Goal: Communication & Community: Answer question/provide support

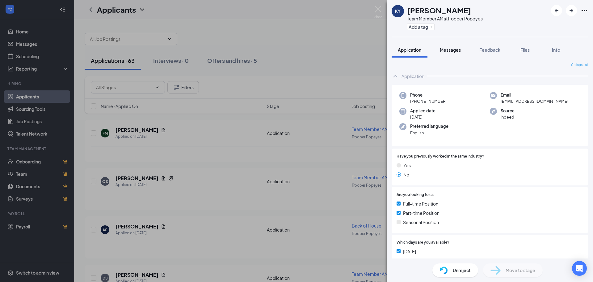
click at [456, 50] on span "Messages" at bounding box center [450, 50] width 21 height 6
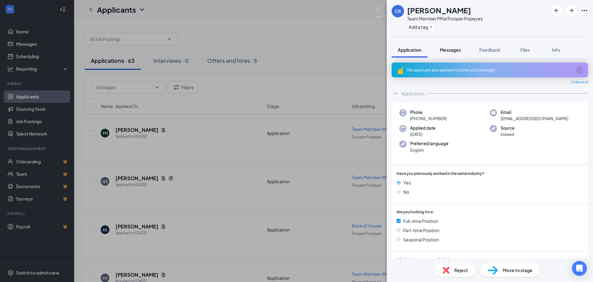
click at [447, 49] on span "Messages" at bounding box center [450, 50] width 21 height 6
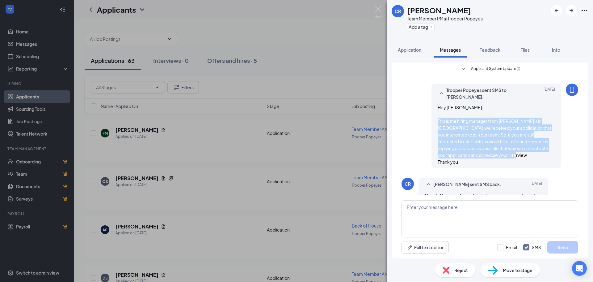
drag, startPoint x: 457, startPoint y: 163, endPoint x: 434, endPoint y: 122, distance: 47.3
click at [438, 122] on div "Hey Christopher This is the hiring manager from Popeye’s in Norristown, we rece…" at bounding box center [496, 134] width 117 height 61
copy span "This is the hiring manager from [PERSON_NAME]’s in [GEOGRAPHIC_DATA], we receiv…"
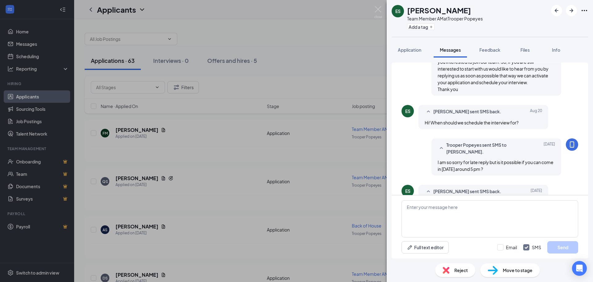
scroll to position [93, 0]
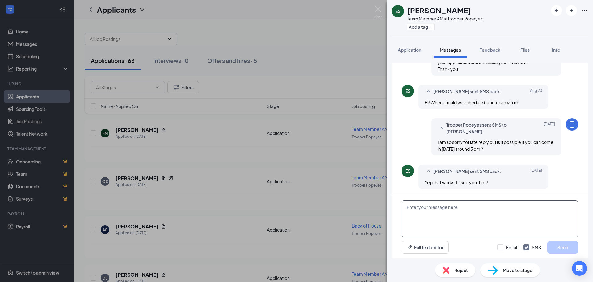
click at [446, 223] on textarea at bounding box center [490, 218] width 177 height 37
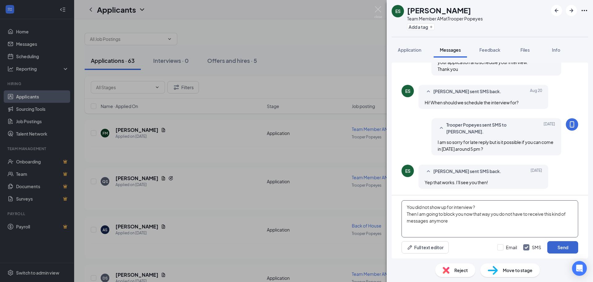
type textarea "You did not show up for interview ? Then I am going to block you now that way y…"
click at [554, 245] on button "Send" at bounding box center [563, 247] width 31 height 12
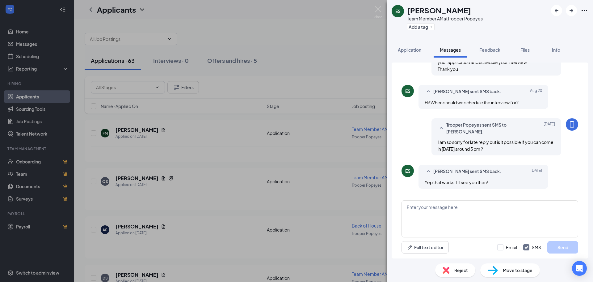
click at [464, 269] on span "Reject" at bounding box center [462, 269] width 14 height 7
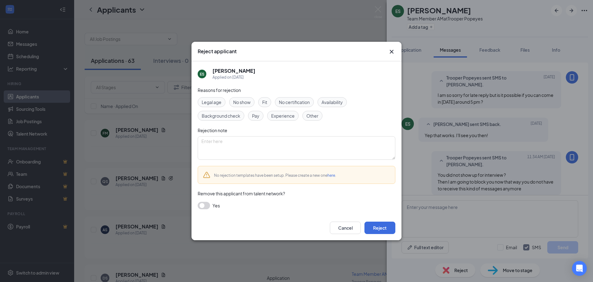
scroll to position [146, 0]
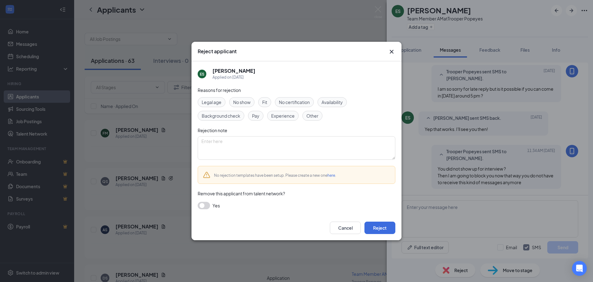
click at [242, 100] on span "No show" at bounding box center [241, 102] width 17 height 7
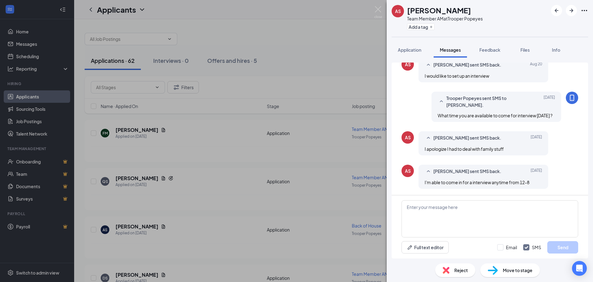
scroll to position [153, 0]
click at [452, 210] on textarea at bounding box center [490, 218] width 177 height 37
type textarea "Are you able to come in today ?"
click at [565, 245] on button "Send" at bounding box center [563, 247] width 31 height 12
click at [424, 223] on textarea "Are you able to come in today ?" at bounding box center [490, 218] width 177 height 37
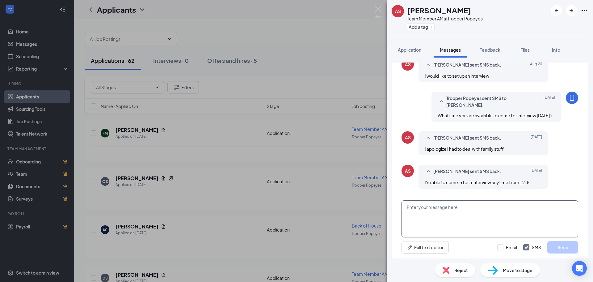
scroll to position [192, 0]
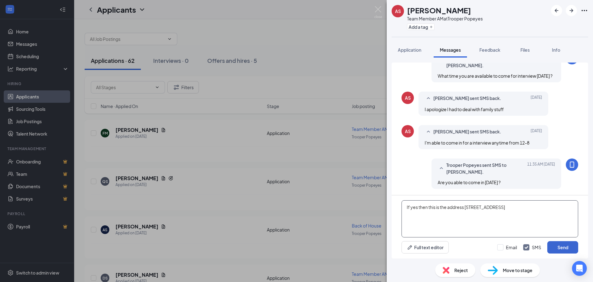
type textarea "If yes then this is the address 2530 W Main street Norristown PA"
click at [555, 245] on button "Send" at bounding box center [563, 247] width 31 height 12
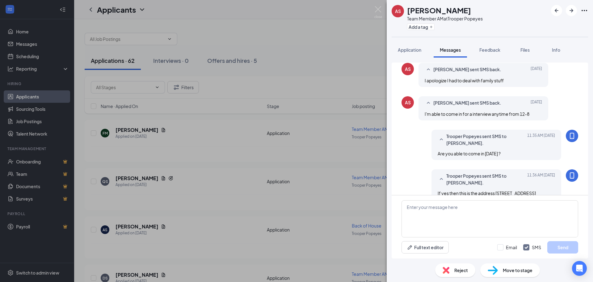
scroll to position [239, 0]
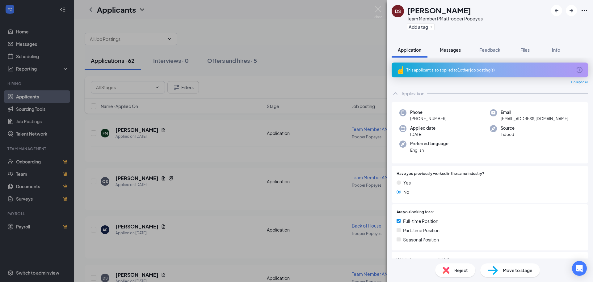
click at [448, 48] on span "Messages" at bounding box center [450, 50] width 21 height 6
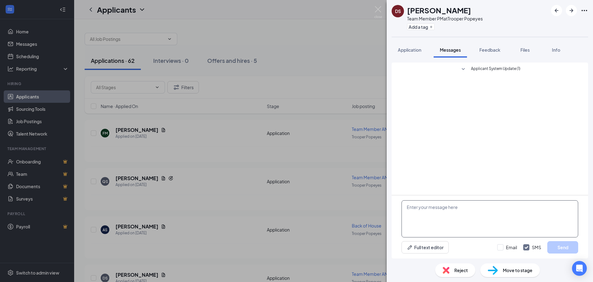
click at [435, 210] on textarea at bounding box center [490, 218] width 177 height 37
paste textarea "This is the hiring manager from [PERSON_NAME]’s in [GEOGRAPHIC_DATA], we receiv…"
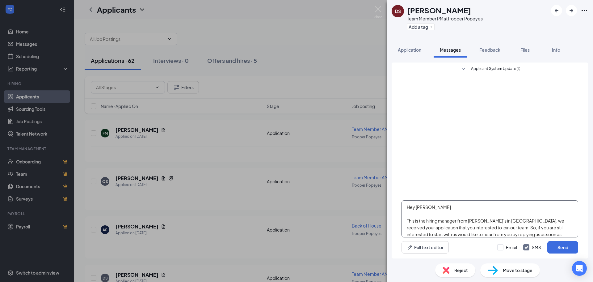
scroll to position [14, 0]
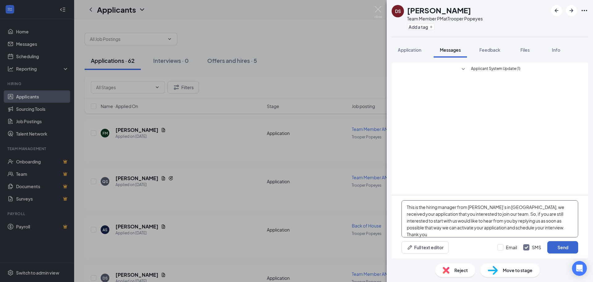
type textarea "Hey Donta This is the hiring manager from Popeye’s in Norristown, we received y…"
click at [558, 246] on button "Send" at bounding box center [563, 247] width 31 height 12
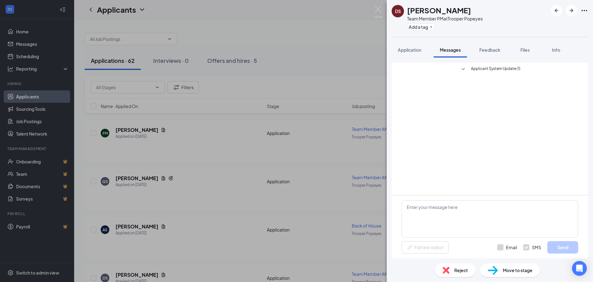
scroll to position [0, 0]
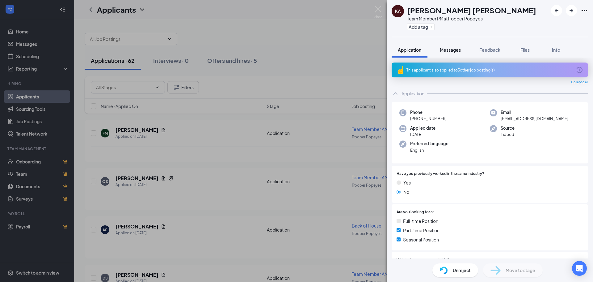
click at [454, 49] on span "Messages" at bounding box center [450, 50] width 21 height 6
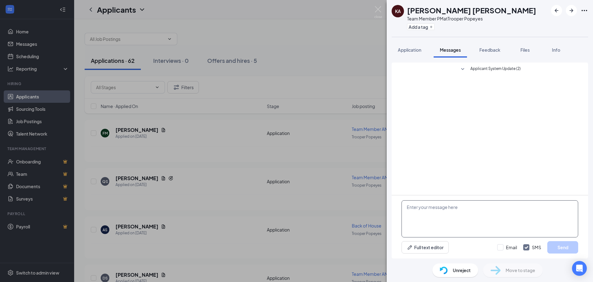
click at [430, 216] on textarea at bounding box center [490, 218] width 177 height 37
paste textarea "This is the hiring manager from [PERSON_NAME]’s in [GEOGRAPHIC_DATA], we receiv…"
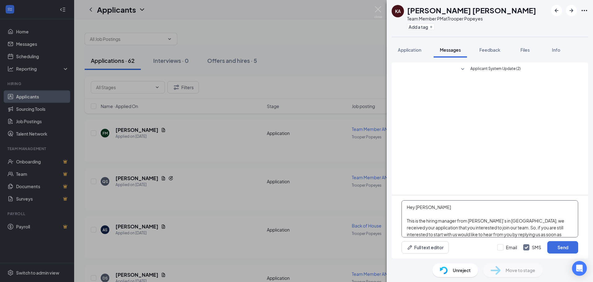
scroll to position [14, 0]
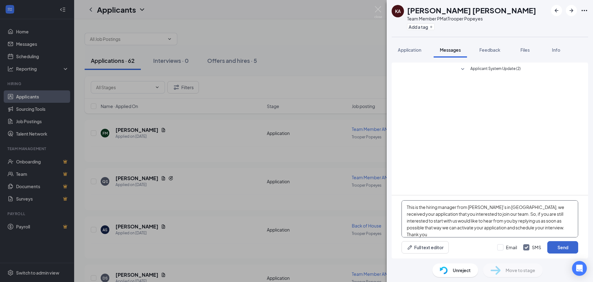
type textarea "Hey Karyna This is the hiring manager from Popeye’s in Norristown, we received …"
click at [565, 246] on button "Send" at bounding box center [563, 247] width 31 height 12
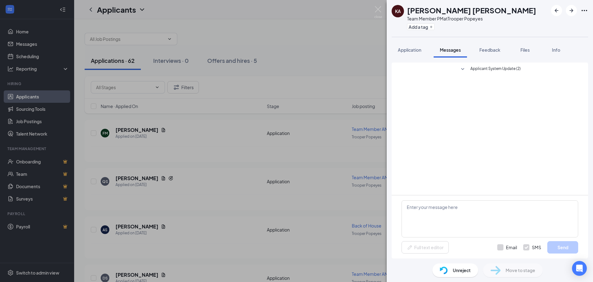
scroll to position [0, 0]
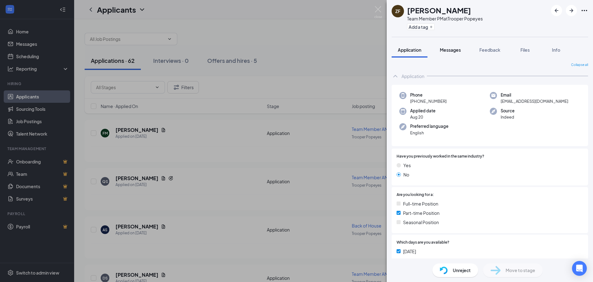
click at [452, 52] on span "Messages" at bounding box center [450, 50] width 21 height 6
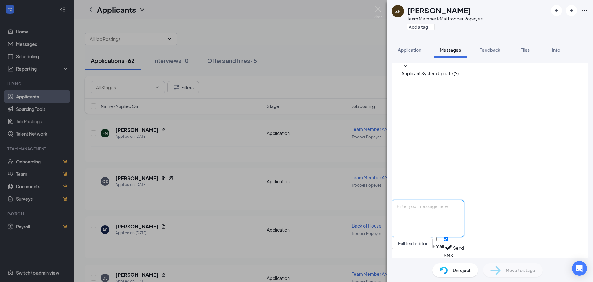
click at [434, 211] on textarea at bounding box center [428, 218] width 72 height 37
paste textarea "This is the hiring manager from [PERSON_NAME]’s in [GEOGRAPHIC_DATA], we receiv…"
type textarea "Hey Zynaiyiah This is the hiring manager from Popeye’s in Norristown, we receiv…"
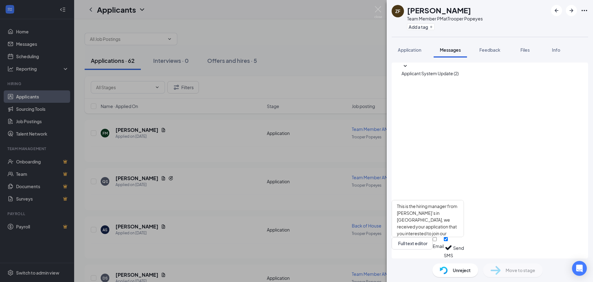
click at [464, 249] on button "Send" at bounding box center [458, 247] width 11 height 21
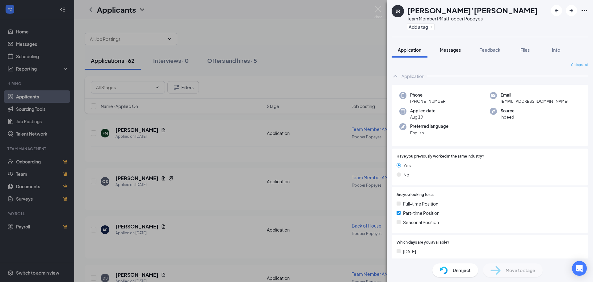
click at [449, 49] on span "Messages" at bounding box center [450, 50] width 21 height 6
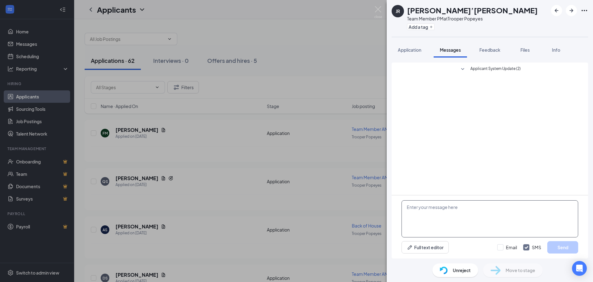
click at [431, 210] on textarea at bounding box center [490, 218] width 177 height 37
paste textarea "This is the hiring manager from [PERSON_NAME]’s in [GEOGRAPHIC_DATA], we receiv…"
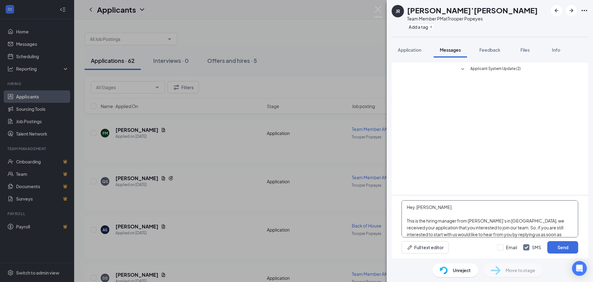
scroll to position [14, 0]
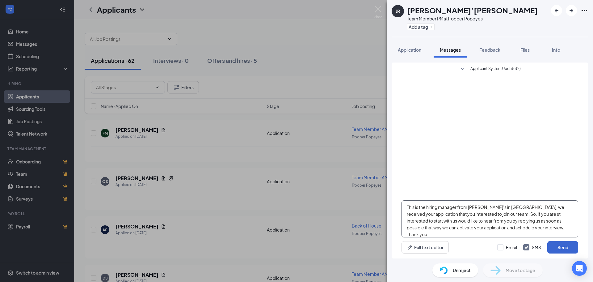
type textarea "Hey Jamila This is the hiring manager from Popeye’s in Norristown, we received …"
click at [564, 241] on button "Send" at bounding box center [563, 247] width 31 height 12
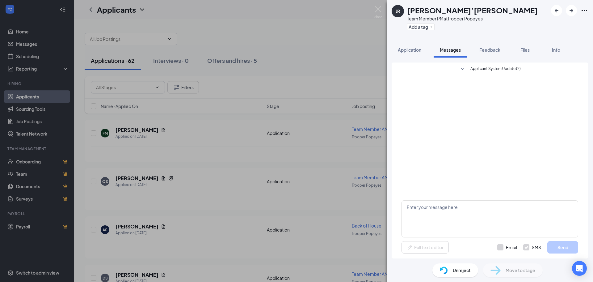
scroll to position [0, 0]
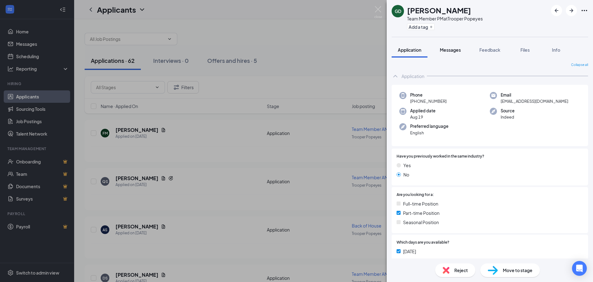
click at [449, 50] on span "Messages" at bounding box center [450, 50] width 21 height 6
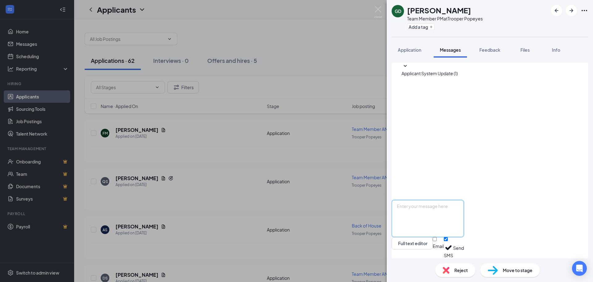
click at [410, 207] on textarea at bounding box center [428, 218] width 72 height 37
paste textarea "This is the hiring manager from [PERSON_NAME]’s in [GEOGRAPHIC_DATA], we receiv…"
type textarea "Hey Gabriell This is the hiring manager from Popeye’s in Norristown, we receive…"
click at [464, 244] on button "Send" at bounding box center [458, 247] width 11 height 21
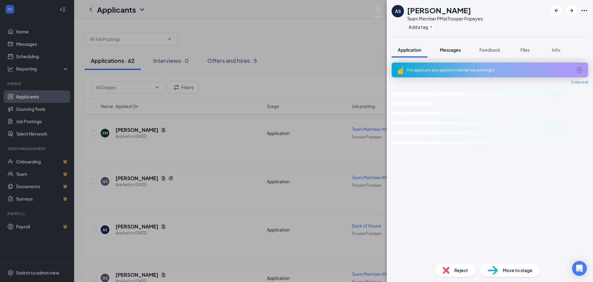
click at [452, 51] on span "Messages" at bounding box center [450, 50] width 21 height 6
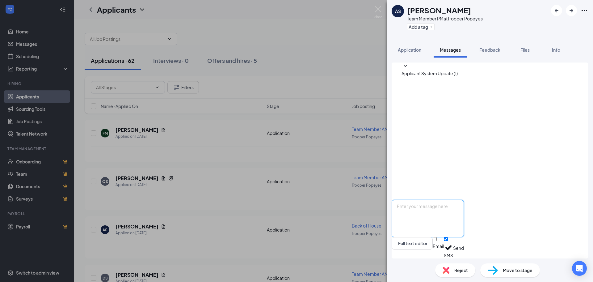
click at [428, 215] on textarea at bounding box center [428, 218] width 72 height 37
paste textarea "This is the hiring manager from [PERSON_NAME]’s in [GEOGRAPHIC_DATA], we receiv…"
type textarea "Hey Adrianna This is the hiring manager from Popeye’s in Norristown, we receive…"
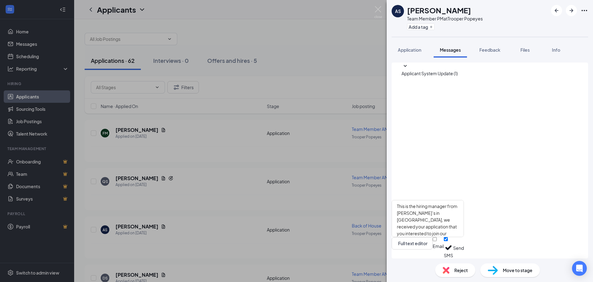
click at [464, 249] on button "Send" at bounding box center [458, 247] width 11 height 21
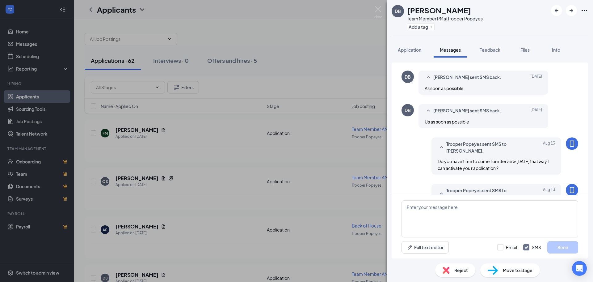
scroll to position [139, 0]
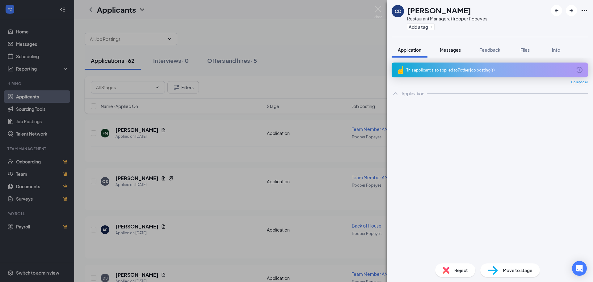
click at [452, 52] on span "Messages" at bounding box center [450, 50] width 21 height 6
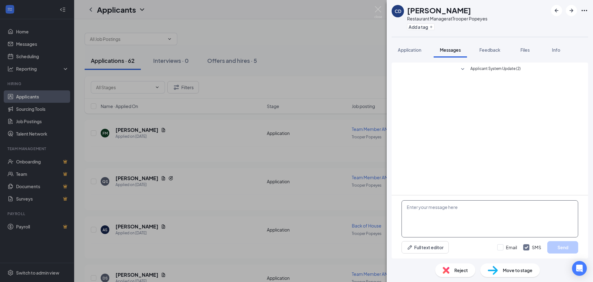
click at [434, 213] on textarea at bounding box center [490, 218] width 177 height 37
paste textarea "This is the hiring manager from [PERSON_NAME]’s in [GEOGRAPHIC_DATA], we receiv…"
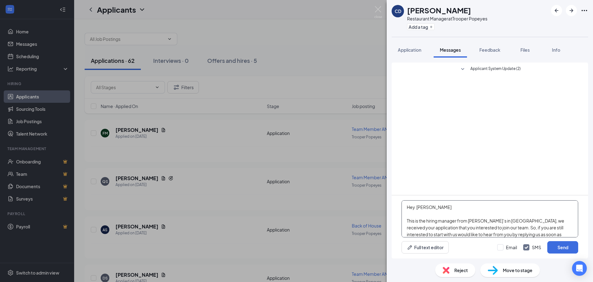
scroll to position [14, 0]
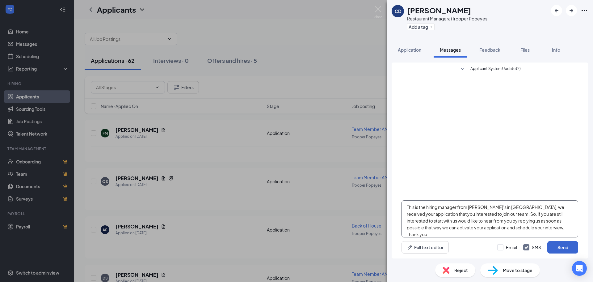
type textarea "Hey [PERSON_NAME] This is the hiring manager from [PERSON_NAME]’s in [GEOGRAPHI…"
click at [559, 244] on button "Send" at bounding box center [563, 247] width 31 height 12
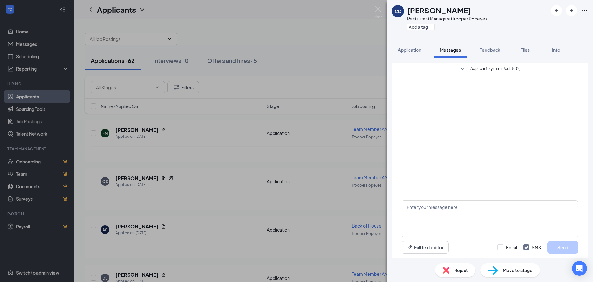
scroll to position [0, 0]
